Goal: Information Seeking & Learning: Learn about a topic

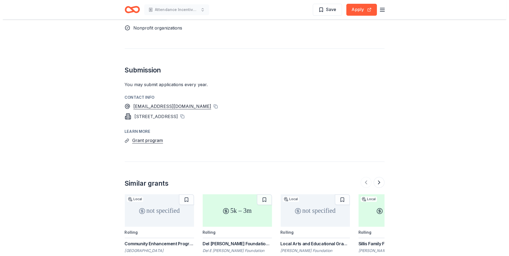
scroll to position [349, 0]
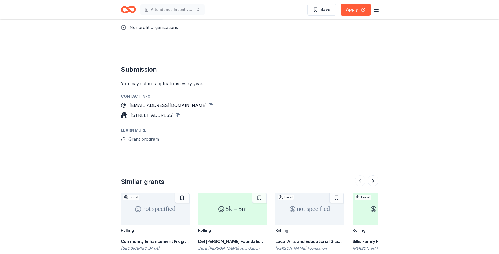
click at [146, 135] on button "Grant program" at bounding box center [143, 138] width 31 height 7
click at [130, 135] on button "Grant program" at bounding box center [143, 138] width 31 height 7
